Goal: Navigation & Orientation: Find specific page/section

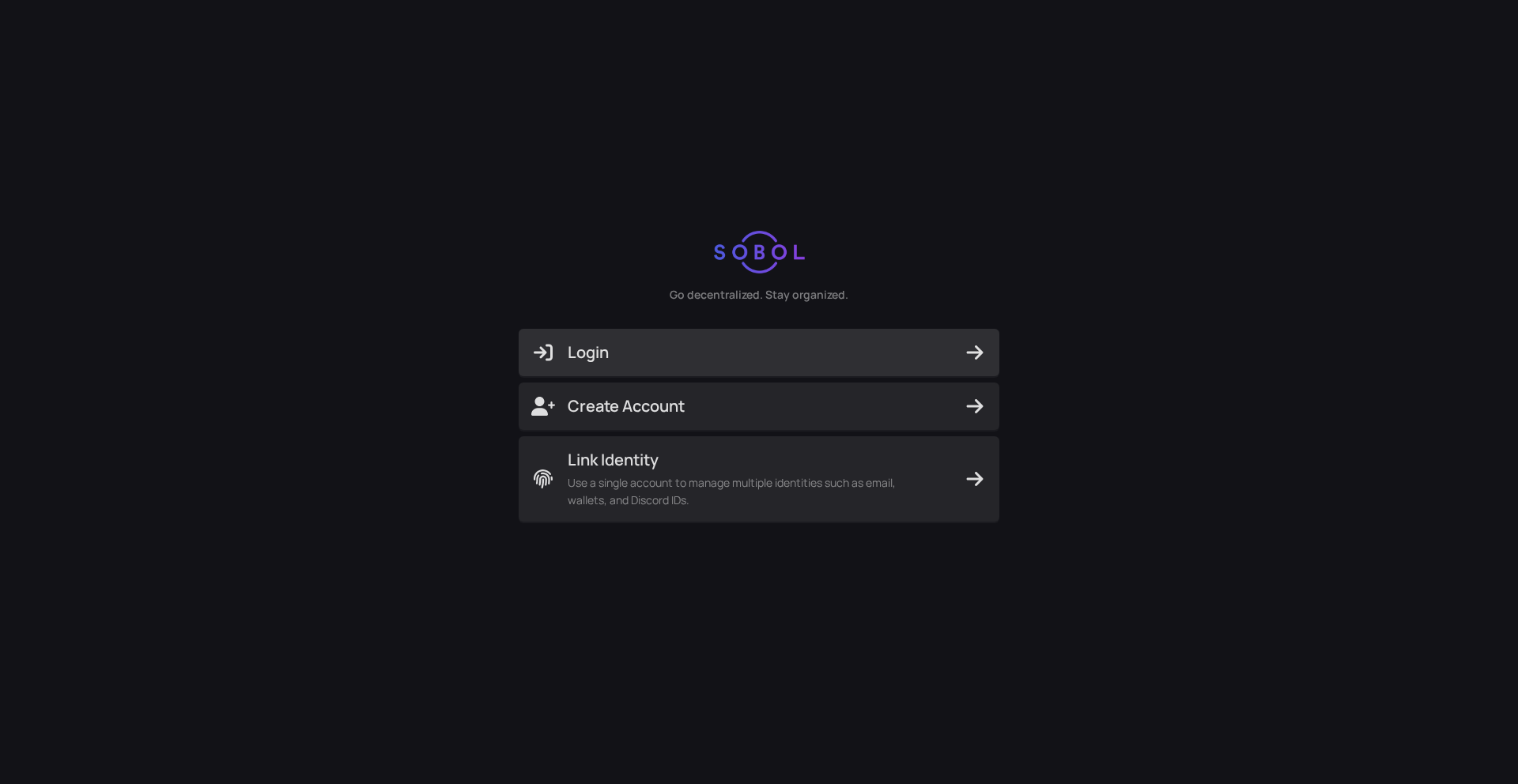
click at [793, 344] on span "Login" at bounding box center [758, 352] width 455 height 22
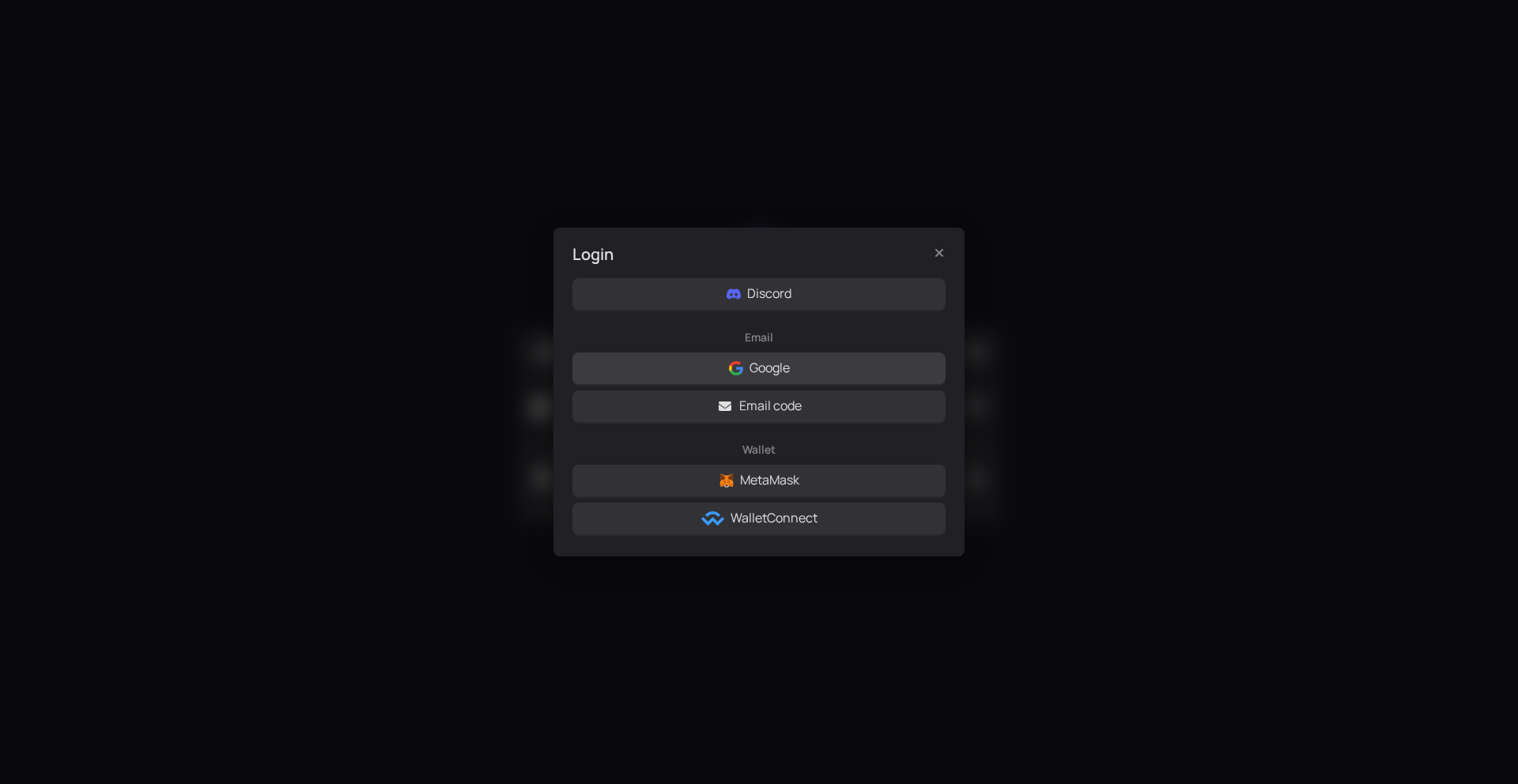
click at [768, 379] on button "Google" at bounding box center [759, 368] width 373 height 32
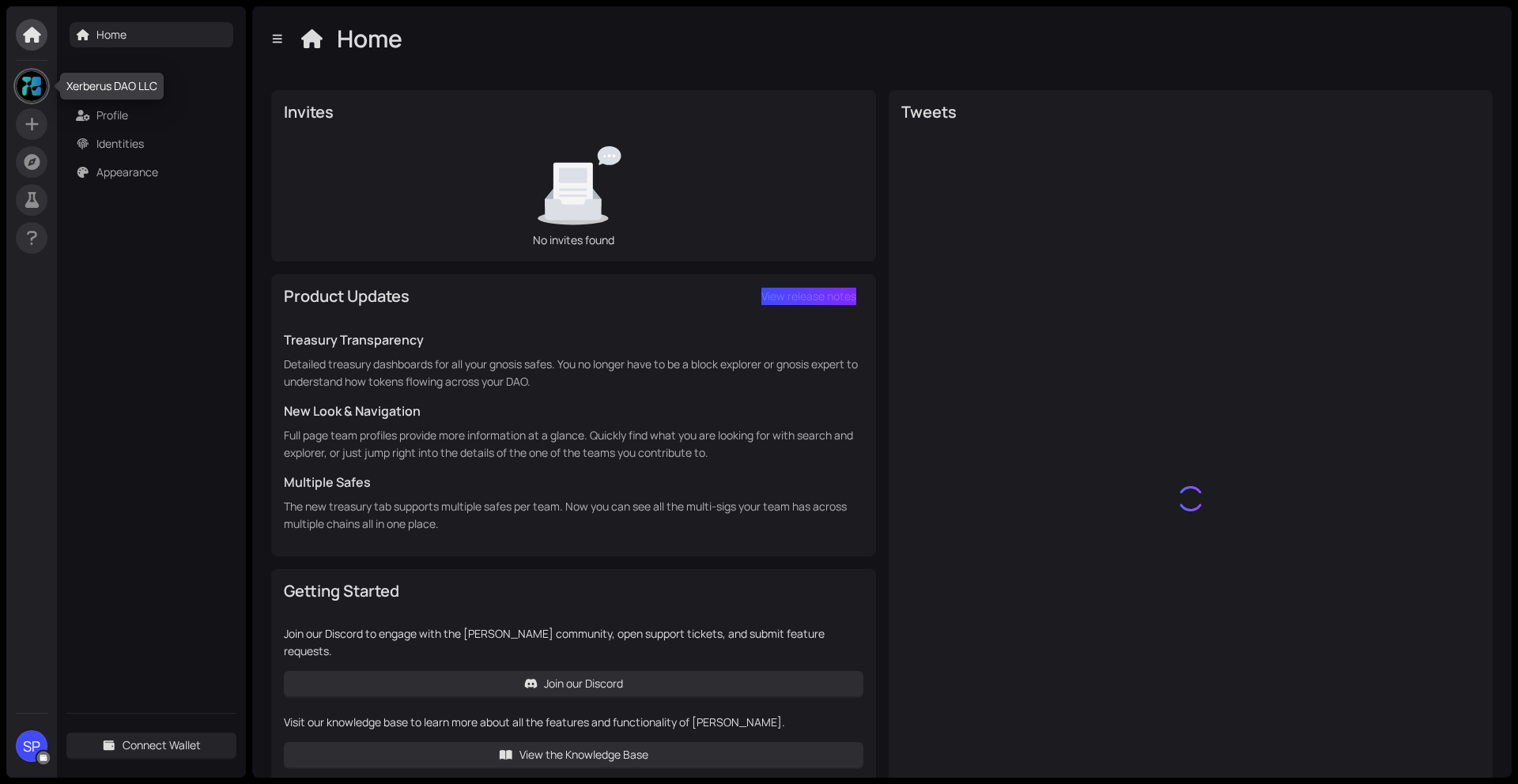
click at [37, 88] on img at bounding box center [31, 86] width 30 height 30
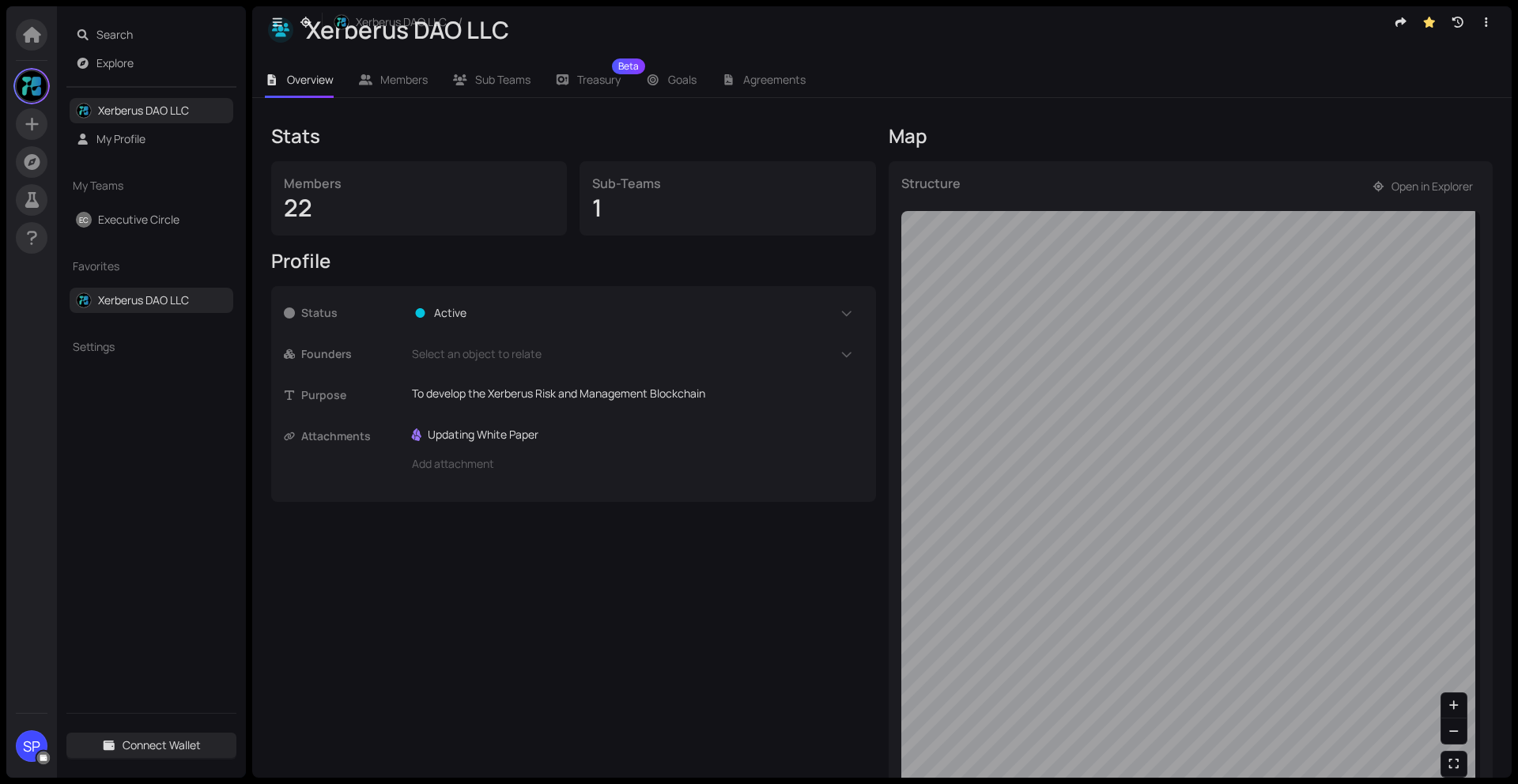
scroll to position [228, 0]
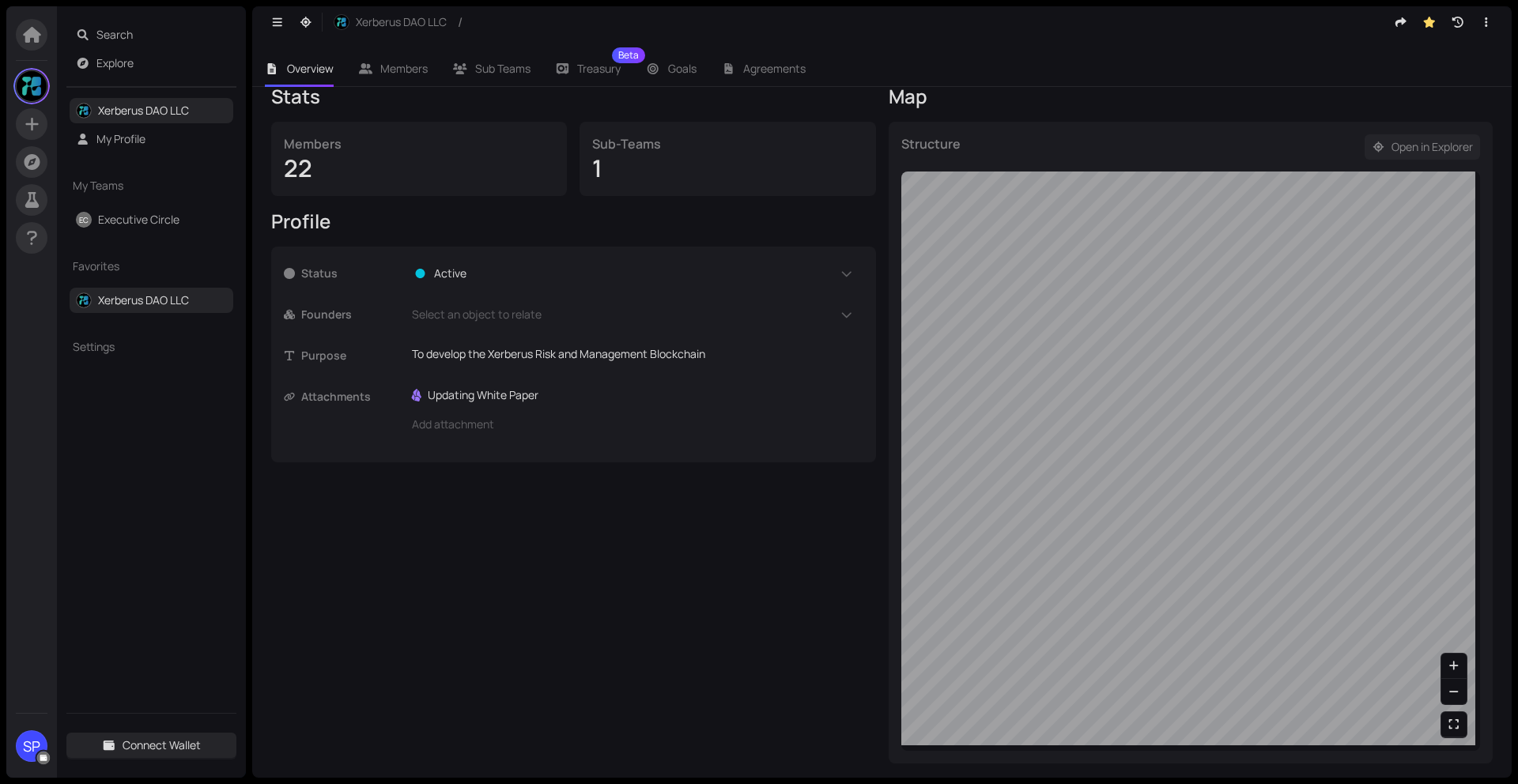
click at [1423, 148] on span "Open in Explorer" at bounding box center [1432, 147] width 81 height 17
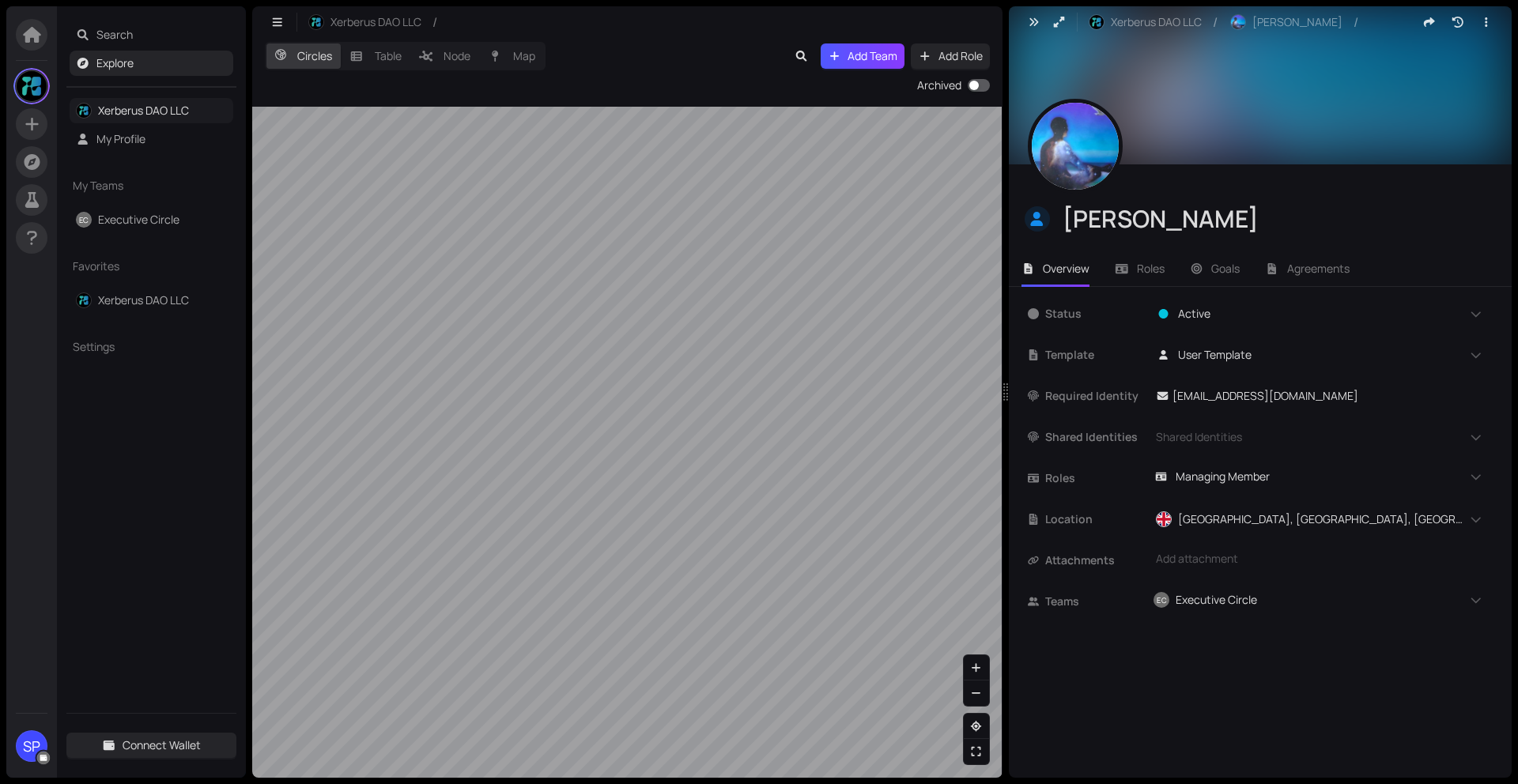
click at [159, 112] on link "Xerberus DAO LLC" at bounding box center [143, 110] width 91 height 15
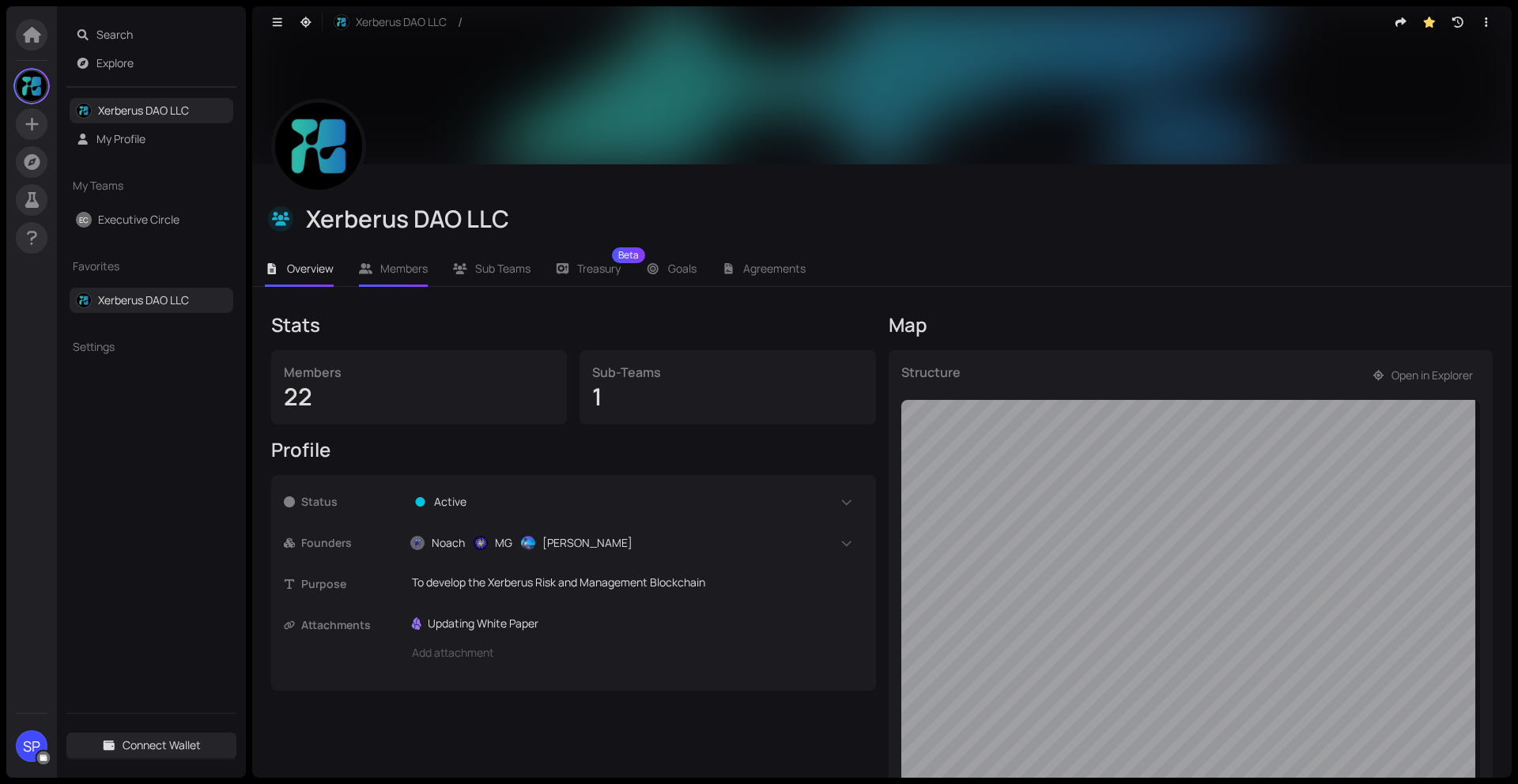
click at [401, 266] on span "Members" at bounding box center [404, 268] width 48 height 15
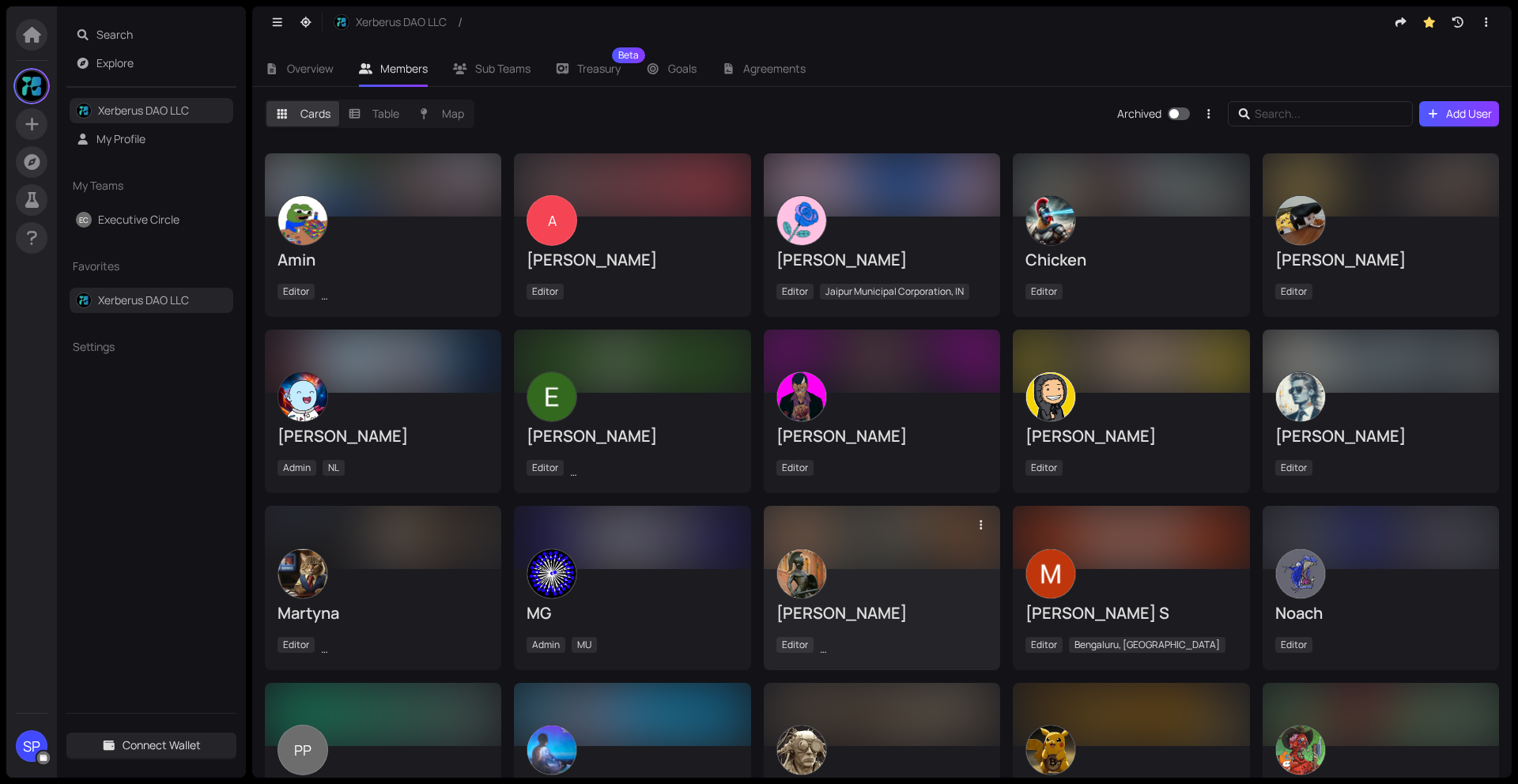
scroll to position [258, 0]
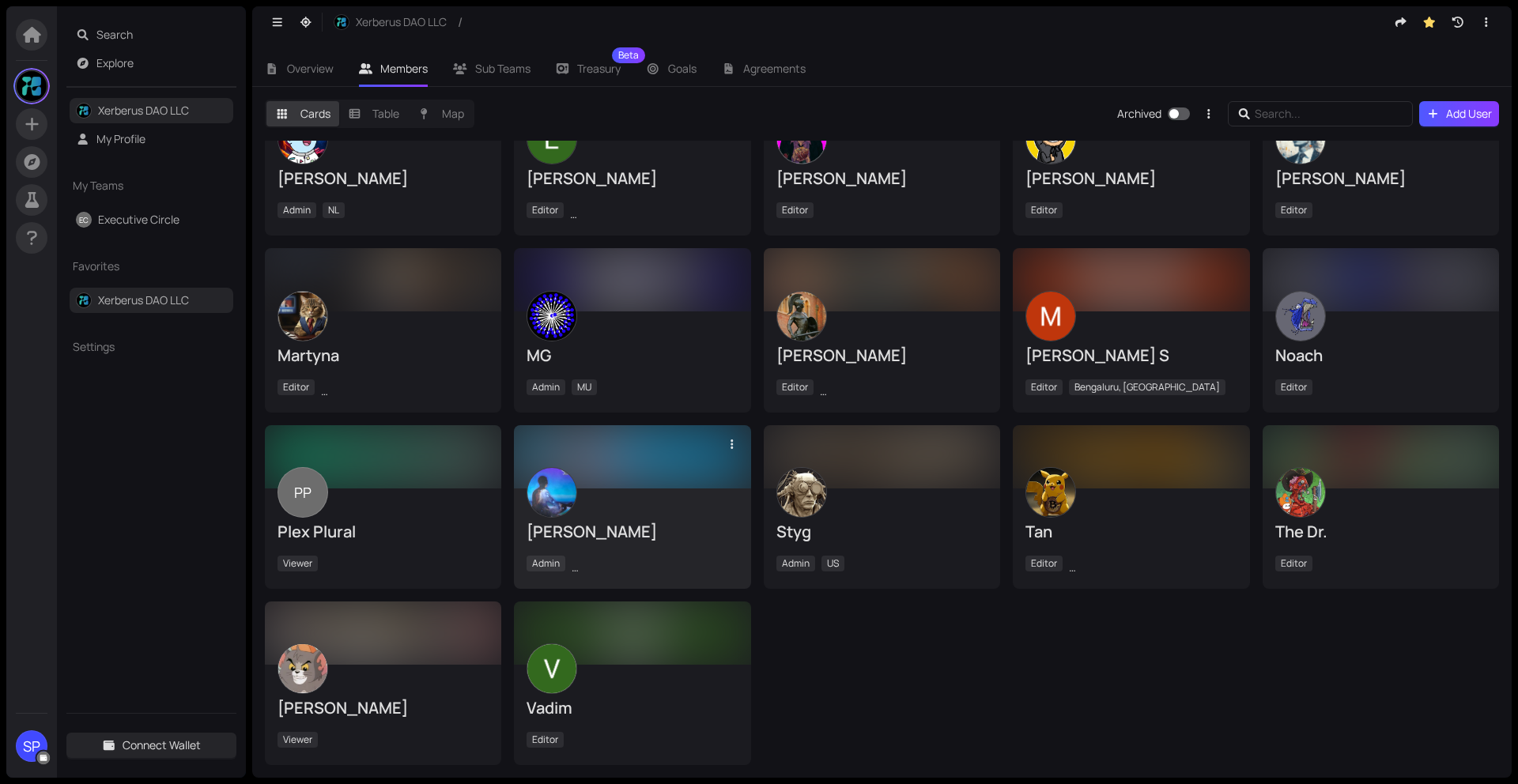
click at [635, 504] on div "[PERSON_NAME] Admin [GEOGRAPHIC_DATA], [GEOGRAPHIC_DATA]" at bounding box center [632, 538] width 211 height 75
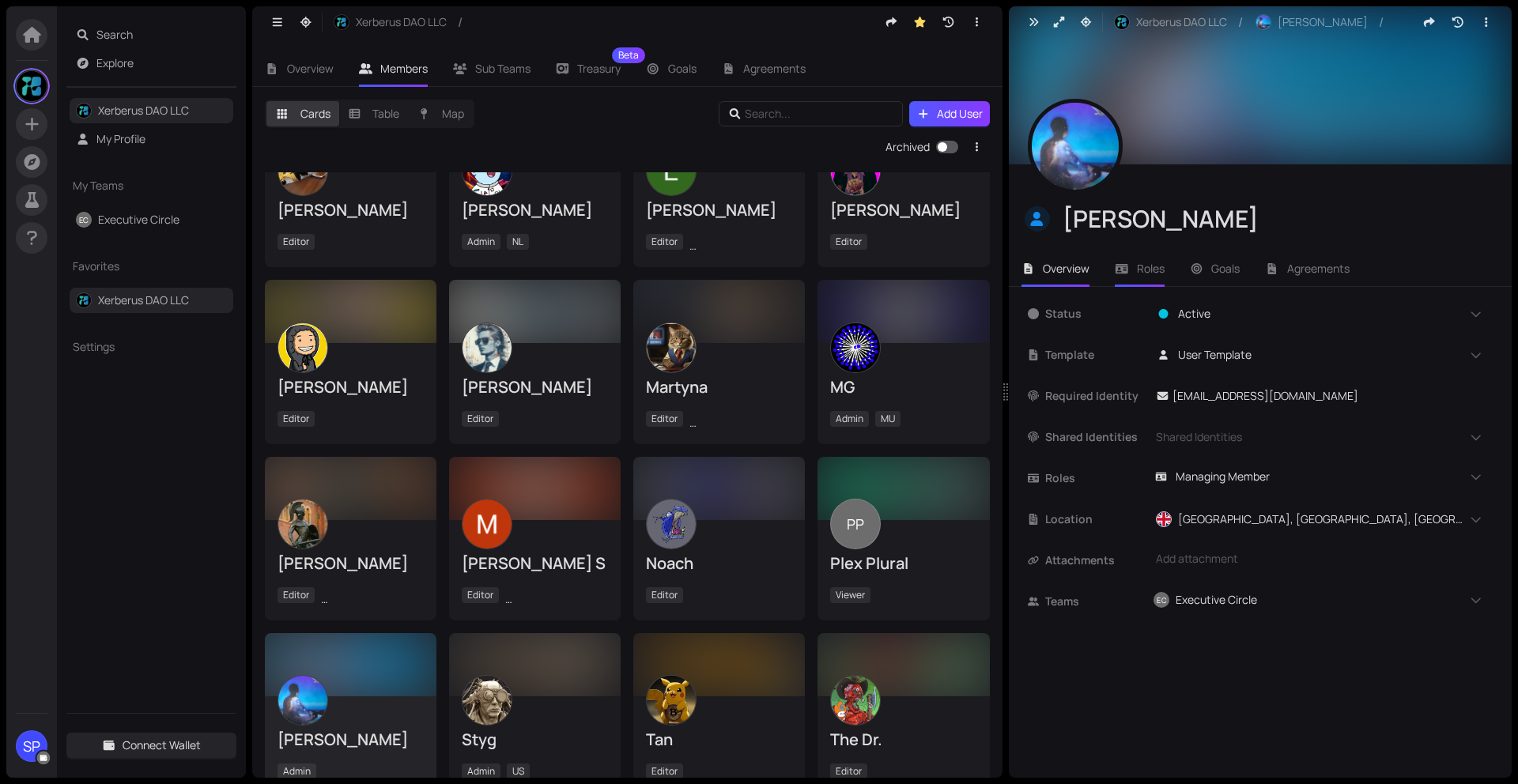
click at [1144, 267] on span "Roles" at bounding box center [1150, 268] width 28 height 15
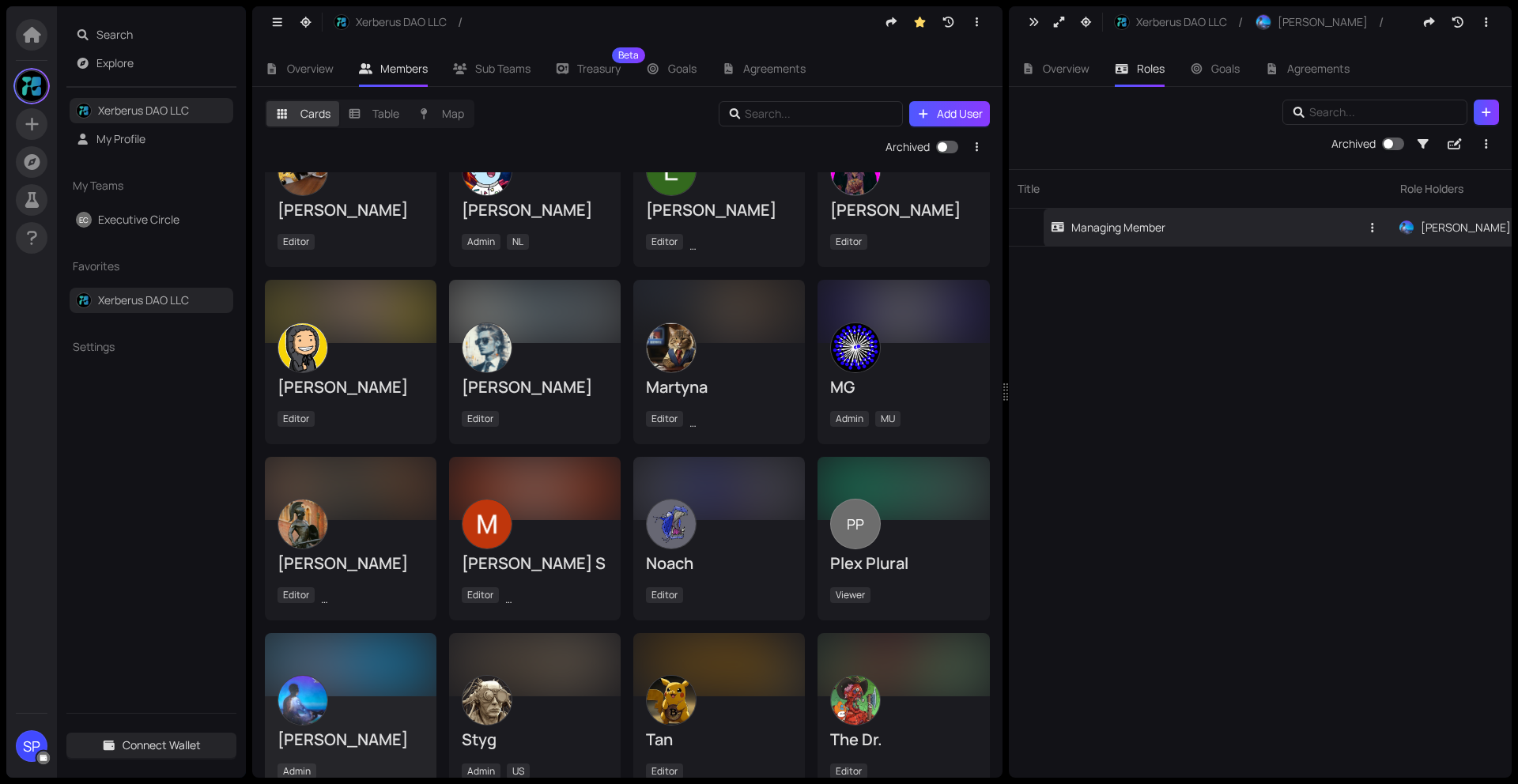
click at [1105, 230] on div "Managing Member" at bounding box center [1108, 227] width 115 height 17
